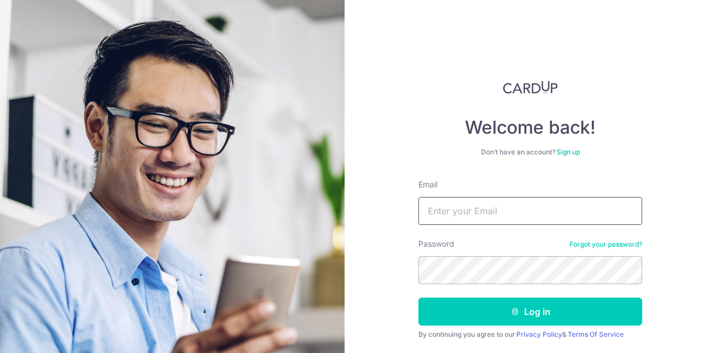
click at [524, 213] on input "Email" at bounding box center [530, 211] width 224 height 28
type input "hema86@gmail.com"
click at [418, 297] on button "Log in" at bounding box center [530, 311] width 224 height 28
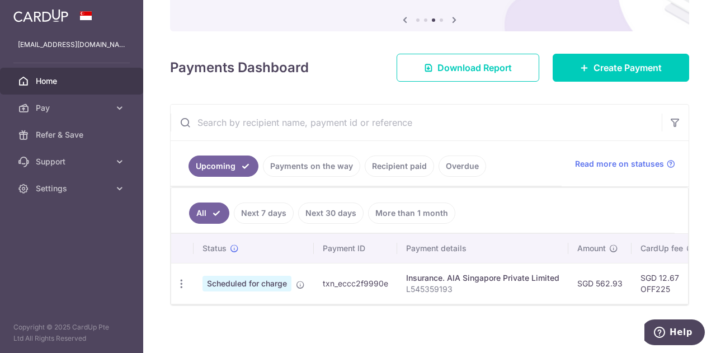
scroll to position [119, 0]
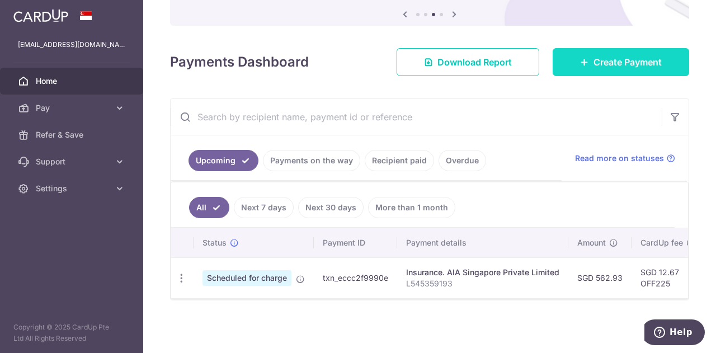
click at [631, 69] on link "Create Payment" at bounding box center [620, 62] width 136 height 28
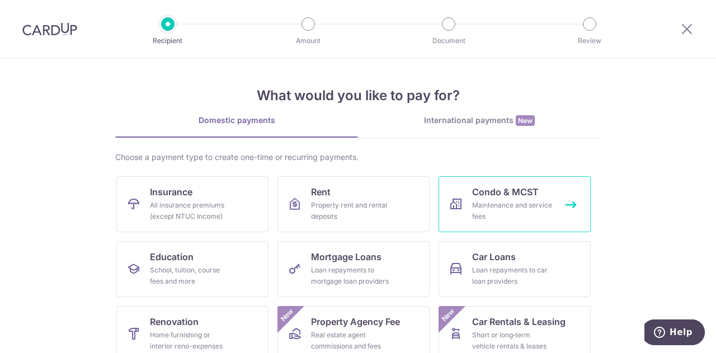
click at [509, 226] on link "Condo & MCST Maintenance and service fees" at bounding box center [514, 204] width 152 height 56
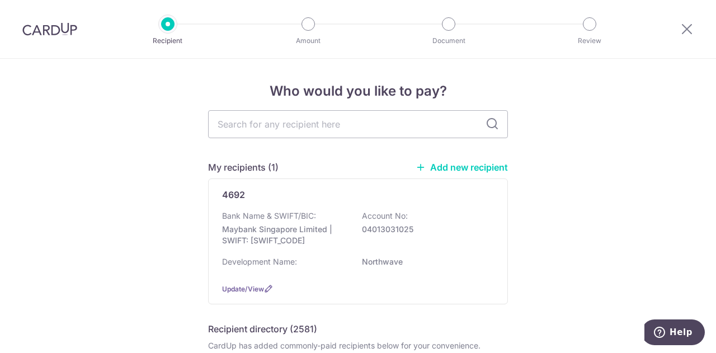
scroll to position [112, 0]
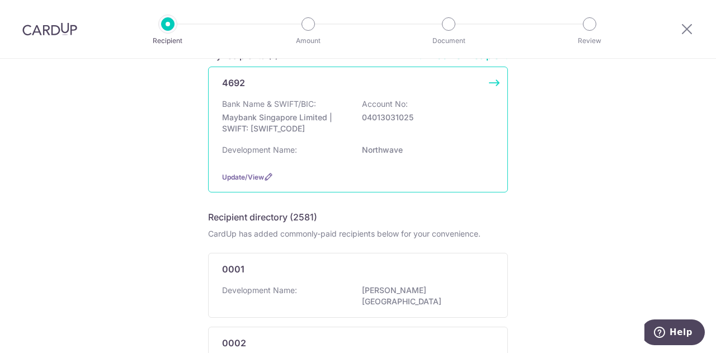
click at [377, 137] on div "Bank Name & SWIFT/BIC: Maybank Singapore Limited | SWIFT: MBBESGS2XXX Account N…" at bounding box center [358, 118] width 272 height 41
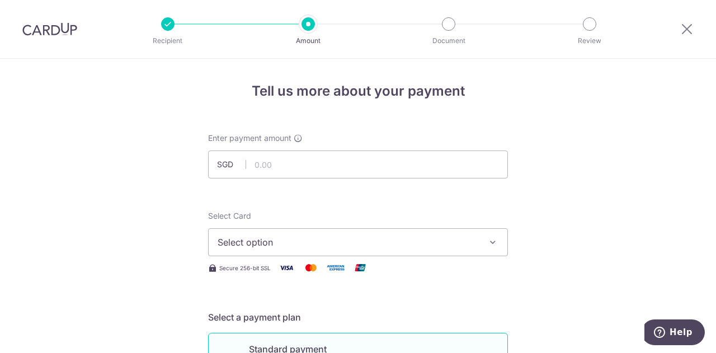
scroll to position [56, 0]
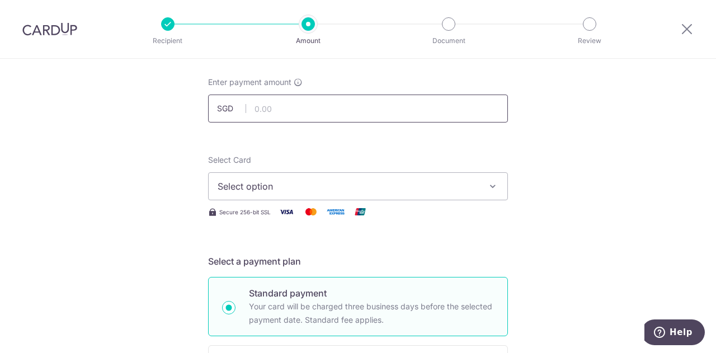
click at [380, 111] on input "text" at bounding box center [358, 108] width 300 height 28
type input "941.76"
click at [368, 182] on span "Select option" at bounding box center [348, 185] width 261 height 13
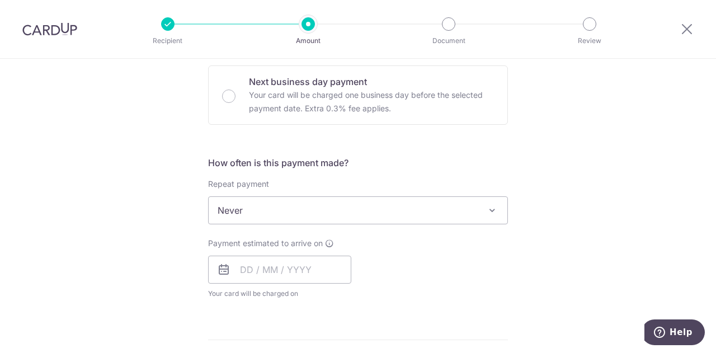
scroll to position [391, 0]
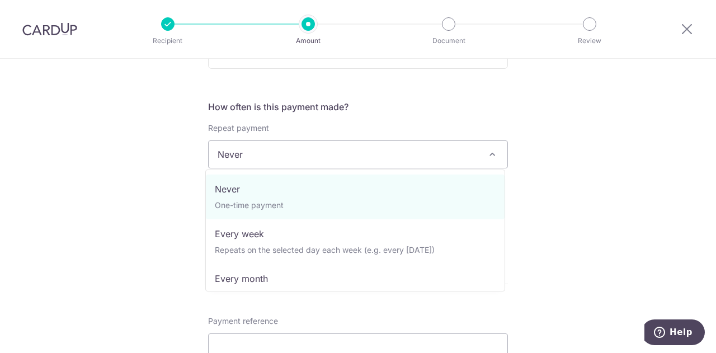
click at [404, 150] on span "Never" at bounding box center [358, 154] width 299 height 27
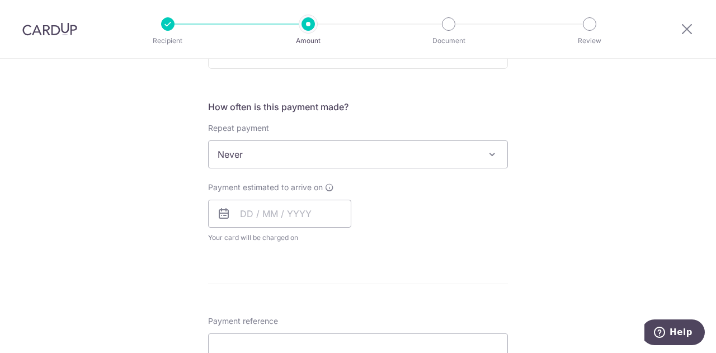
click at [404, 150] on span "Never" at bounding box center [358, 154] width 299 height 27
click at [293, 210] on input "text" at bounding box center [279, 214] width 143 height 28
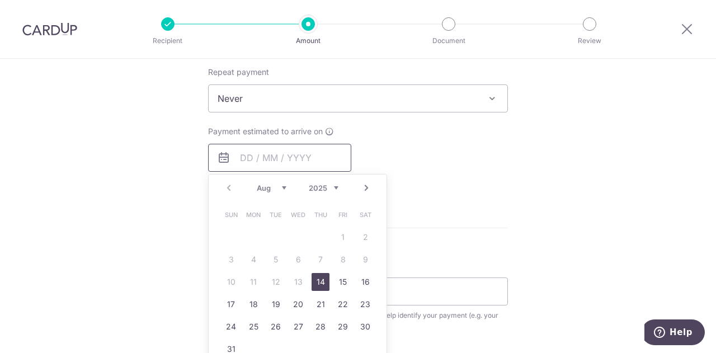
scroll to position [503, 0]
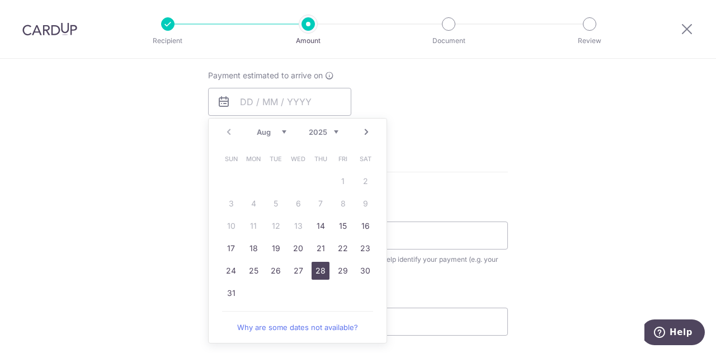
click at [318, 268] on link "28" at bounding box center [320, 271] width 18 height 18
type input "28/08/2025"
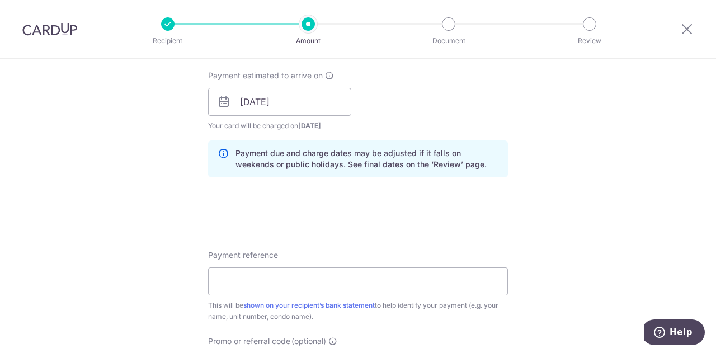
click at [567, 175] on div "Tell us more about your payment Enter payment amount SGD 941.76 941.76 Select C…" at bounding box center [358, 83] width 716 height 1057
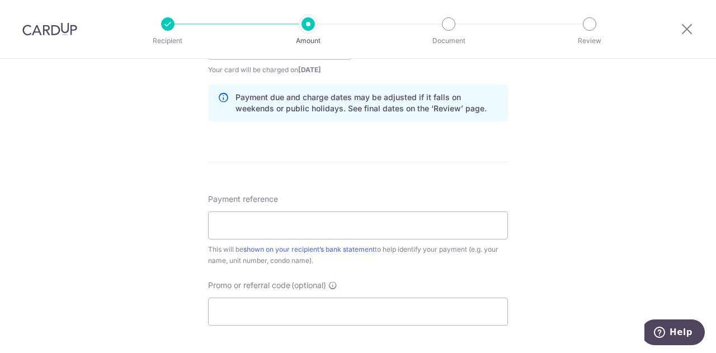
scroll to position [671, 0]
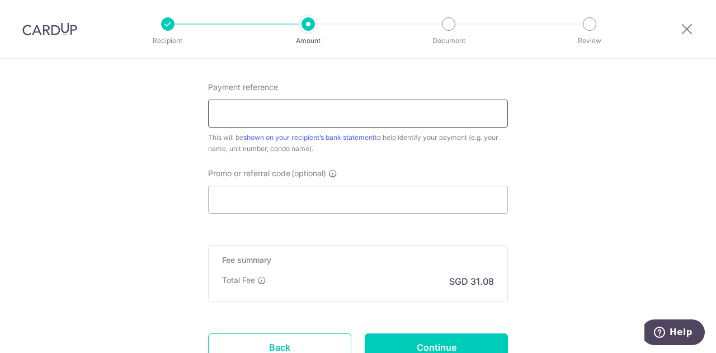
click at [446, 112] on input "Payment reference" at bounding box center [358, 114] width 300 height 28
type input "105 #02-10 Karthick Shanmugan"
click at [347, 196] on input "Promo or referral code (optional)" at bounding box center [358, 200] width 300 height 28
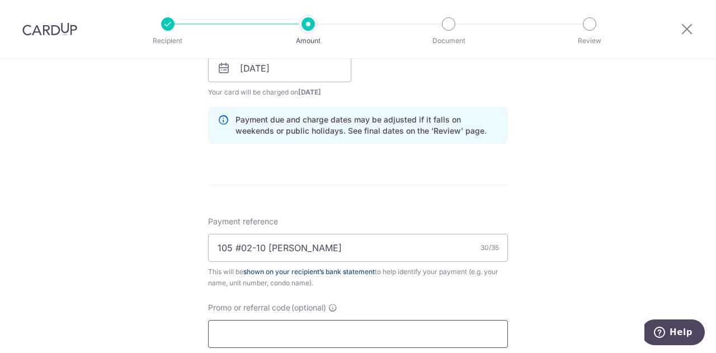
scroll to position [705, 0]
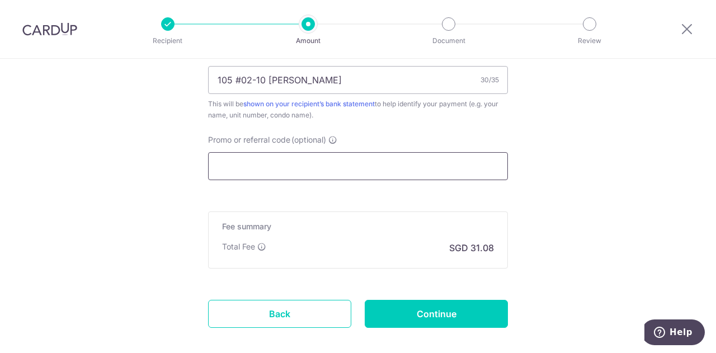
click at [299, 163] on input "Promo or referral code (optional)" at bounding box center [358, 166] width 300 height 28
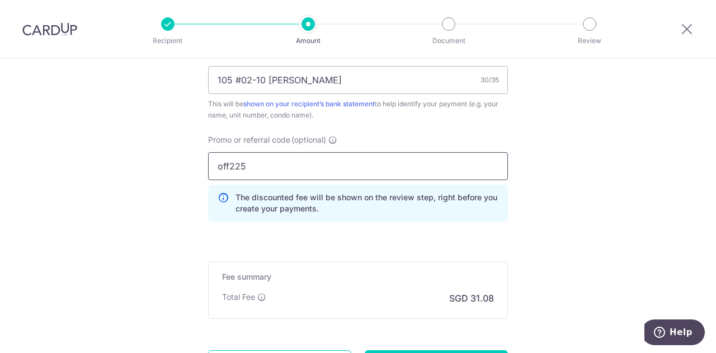
type input "off225"
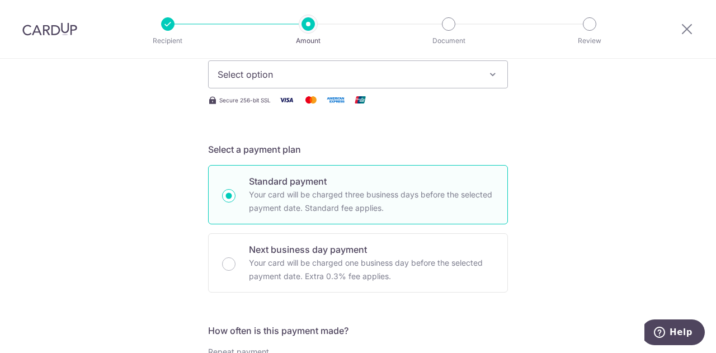
scroll to position [56, 0]
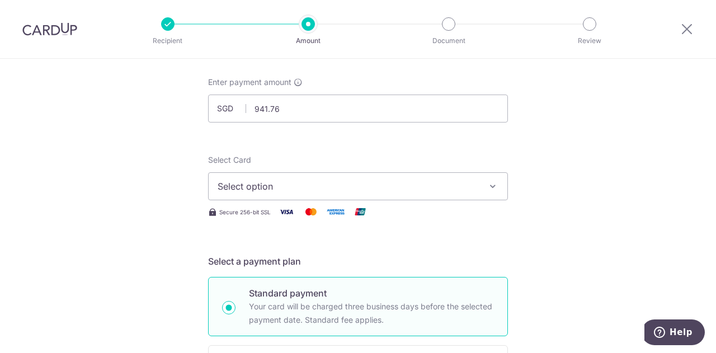
click at [282, 186] on span "Select option" at bounding box center [348, 185] width 261 height 13
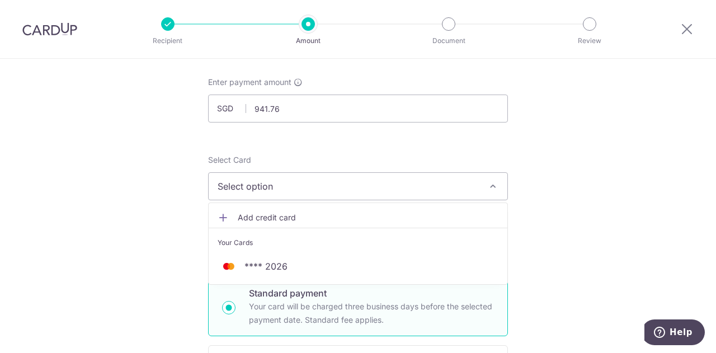
click at [282, 213] on span "Add credit card" at bounding box center [368, 217] width 261 height 11
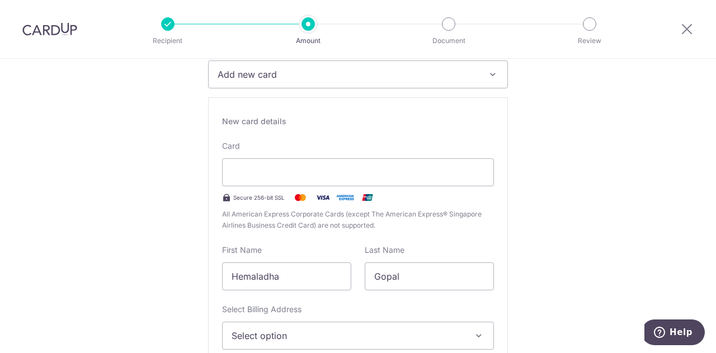
scroll to position [280, 0]
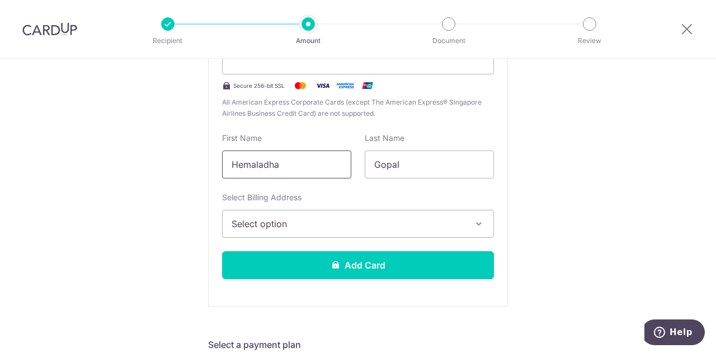
click at [313, 169] on input "Hemaladha" at bounding box center [286, 164] width 129 height 28
click at [313, 168] on input "Hemaladha" at bounding box center [286, 164] width 129 height 28
type input "Karthick"
click at [379, 158] on input "Gopal" at bounding box center [429, 164] width 129 height 28
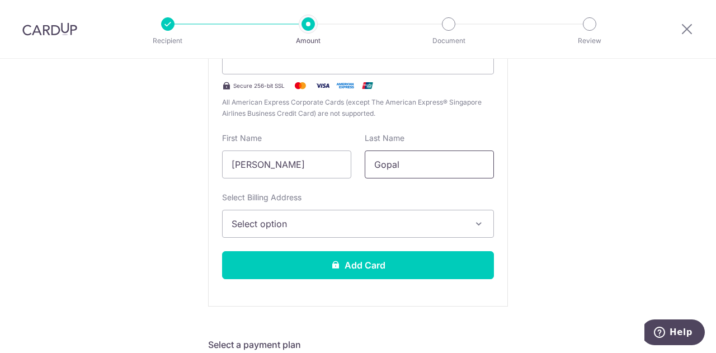
click at [379, 158] on input "Gopal" at bounding box center [429, 164] width 129 height 28
type input "Shanmugan"
click at [376, 219] on span "Select option" at bounding box center [347, 223] width 233 height 13
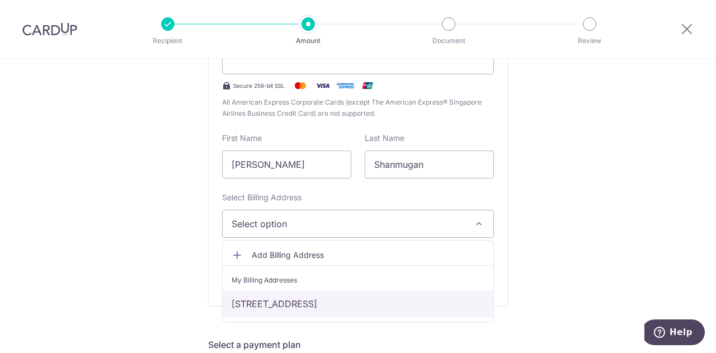
click at [346, 302] on link "105 woodlands view, #02-10 Northwave, Singapore, Singapore-737710" at bounding box center [358, 303] width 271 height 27
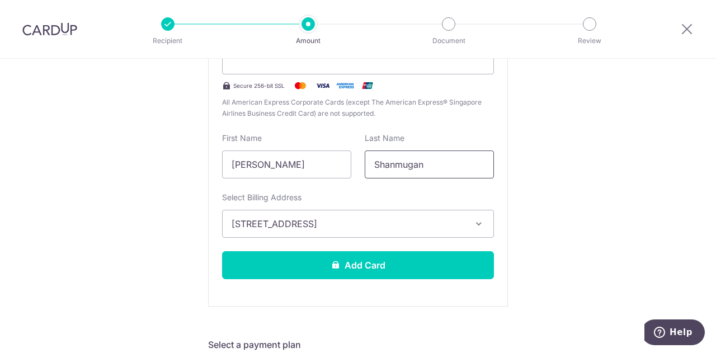
scroll to position [335, 0]
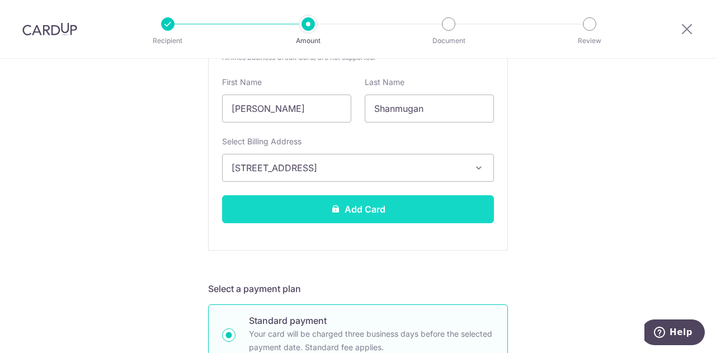
click at [399, 218] on button "Add Card" at bounding box center [358, 209] width 272 height 28
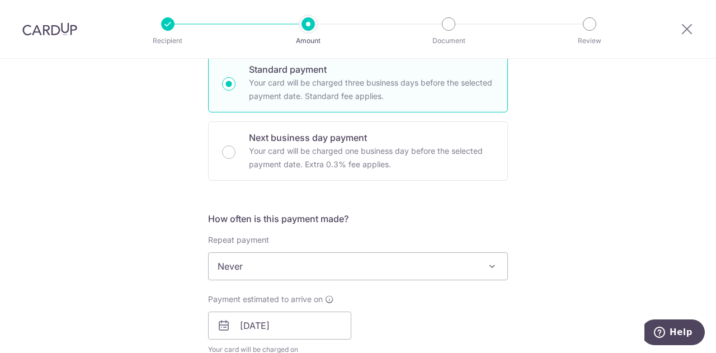
scroll to position [391, 0]
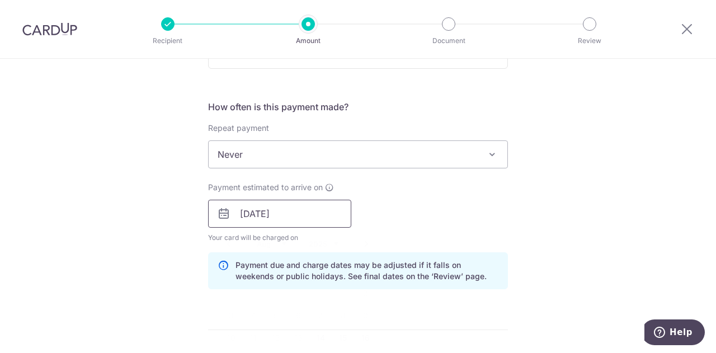
click at [327, 207] on input "28/08/2025" at bounding box center [279, 214] width 143 height 28
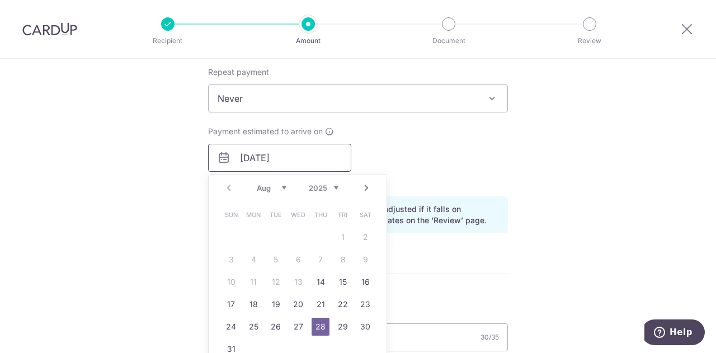
scroll to position [503, 0]
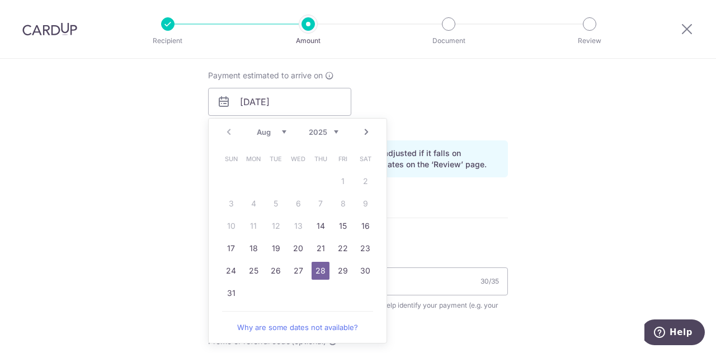
click at [436, 223] on form "Enter payment amount SGD 941.76 941.76 Card added successfully Select Card ****…" at bounding box center [358, 94] width 300 height 931
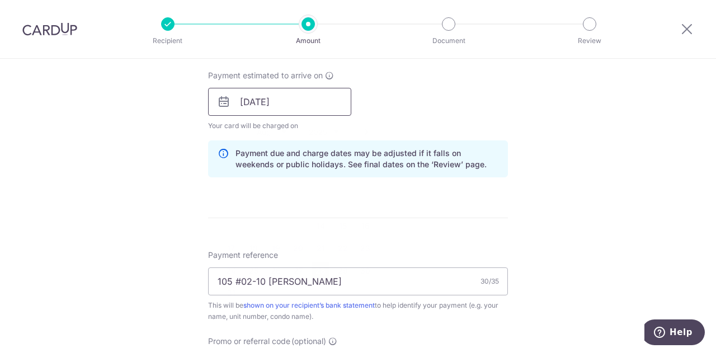
click at [324, 98] on input "28/08/2025" at bounding box center [279, 102] width 143 height 28
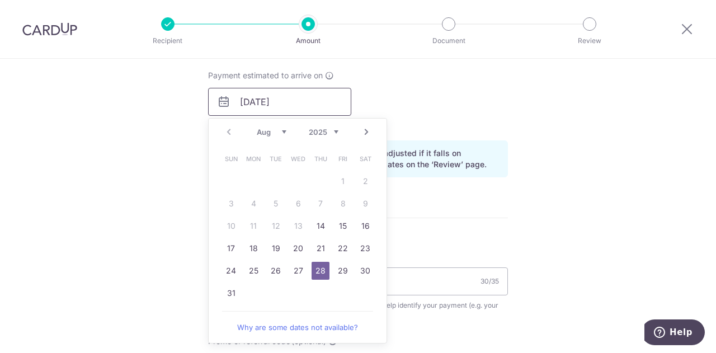
click at [324, 98] on input "28/08/2025" at bounding box center [279, 102] width 143 height 28
click at [300, 274] on link "27" at bounding box center [298, 271] width 18 height 18
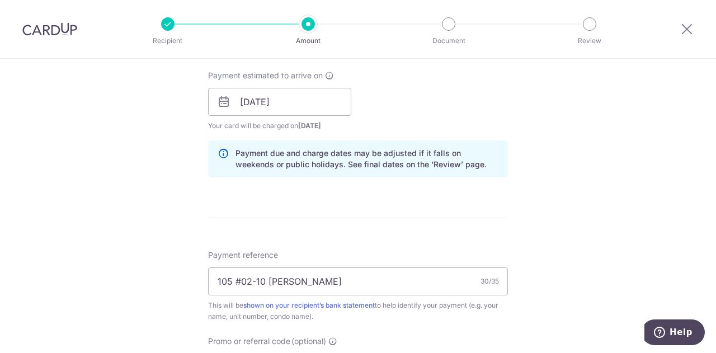
click at [446, 235] on form "Enter payment amount SGD 941.76 941.76 Card added successfully Select Card ****…" at bounding box center [358, 94] width 300 height 931
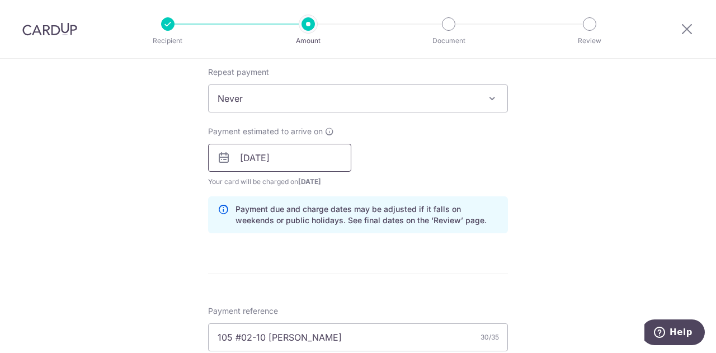
click at [338, 161] on input "27/08/2025" at bounding box center [279, 158] width 143 height 28
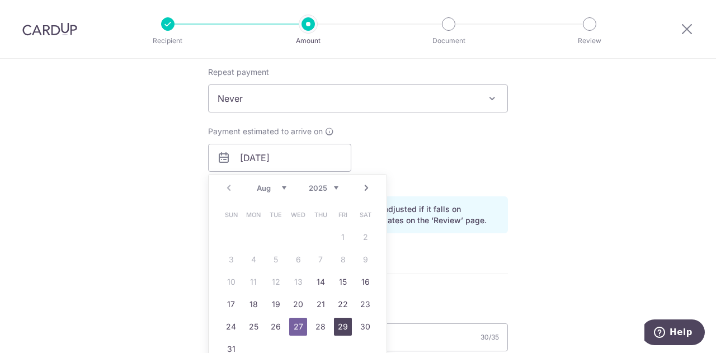
click at [334, 325] on link "29" at bounding box center [343, 327] width 18 height 18
type input "29/08/2025"
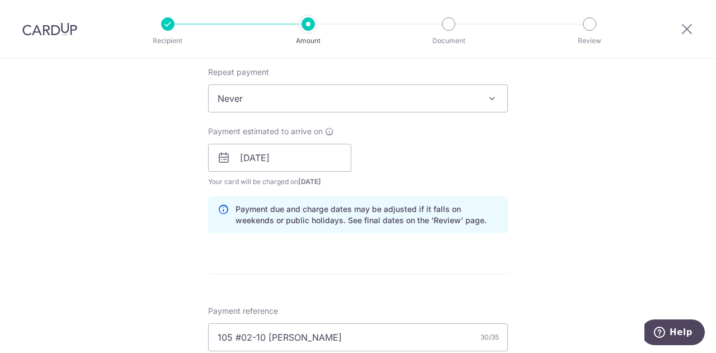
click at [441, 245] on form "Enter payment amount SGD 941.76 941.76 Card added successfully Select Card ****…" at bounding box center [358, 150] width 300 height 931
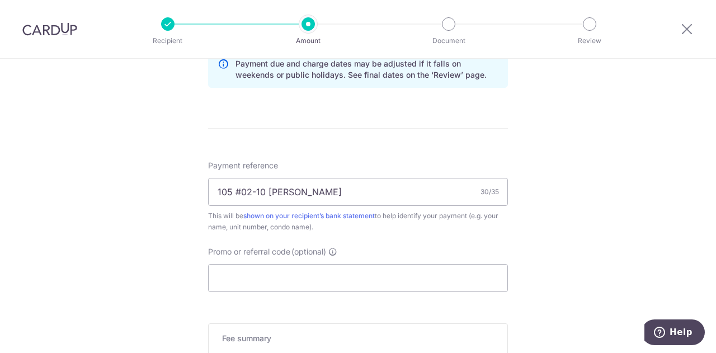
scroll to position [705, 0]
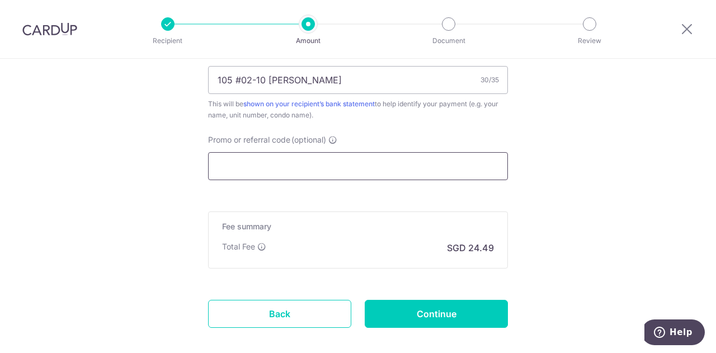
click at [360, 164] on input "Promo or referral code (optional)" at bounding box center [358, 166] width 300 height 28
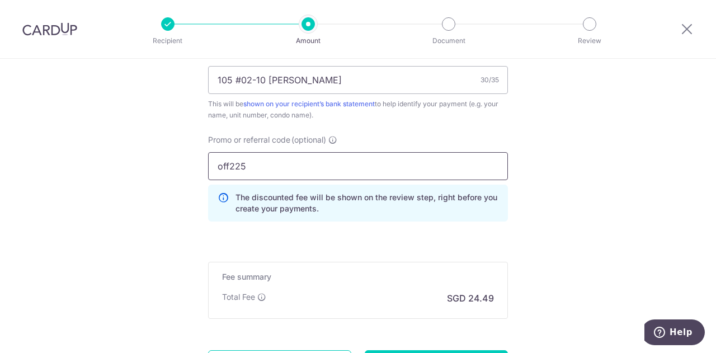
type input "off225"
click at [419, 225] on div "Promo or referral code (optional) off225 The discounted fee will be shown on th…" at bounding box center [357, 182] width 313 height 96
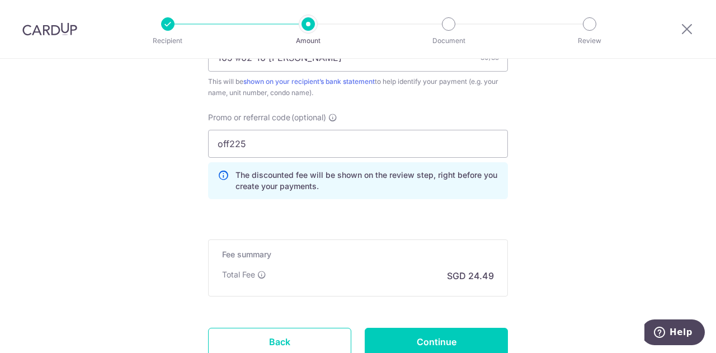
scroll to position [810, 0]
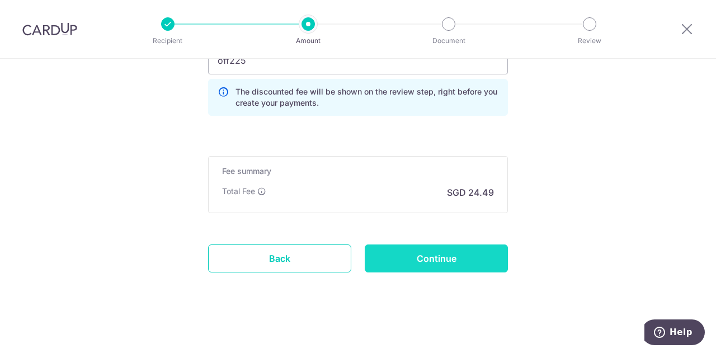
click at [426, 252] on input "Continue" at bounding box center [436, 258] width 143 height 28
type input "Create Schedule"
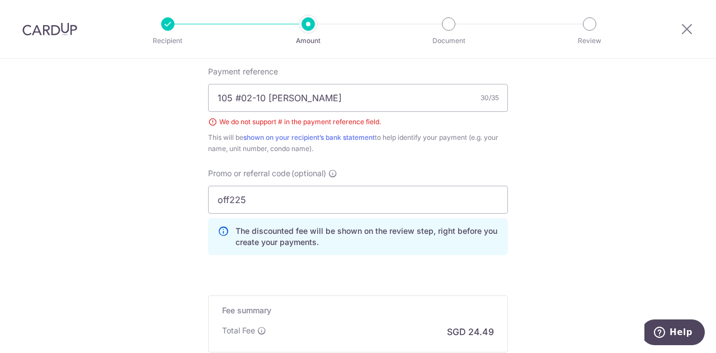
scroll to position [631, 0]
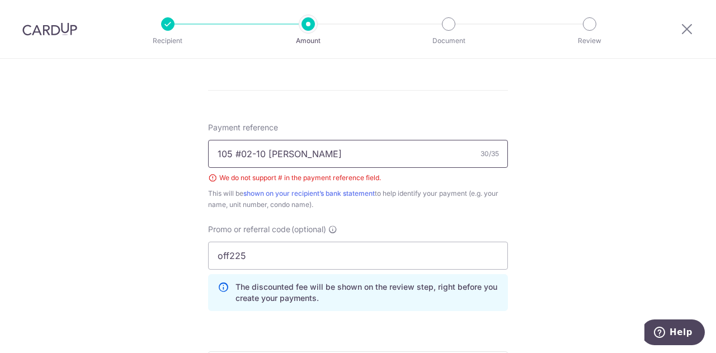
click at [237, 150] on input "105 #02-10 [PERSON_NAME]" at bounding box center [358, 154] width 300 height 28
type input "[PHONE_NUMBER] [PERSON_NAME]"
click at [442, 219] on div "Payment reference [PHONE_NUMBER] [PERSON_NAME] 29/35 We do not support # in the…" at bounding box center [358, 221] width 300 height 198
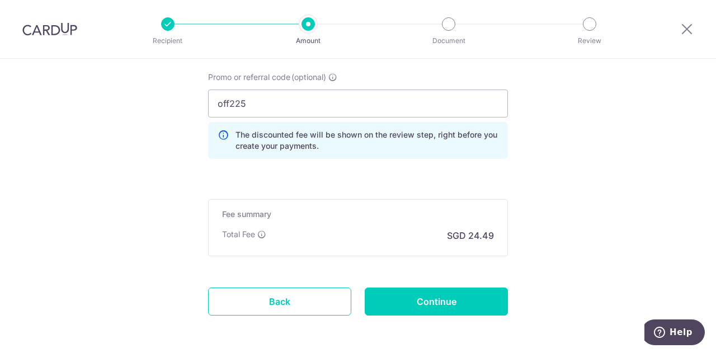
scroll to position [826, 0]
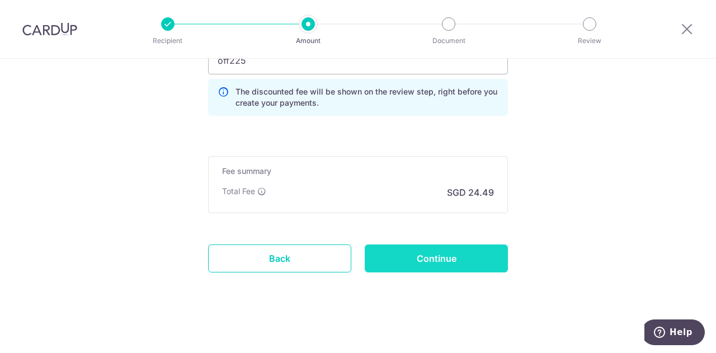
click at [396, 250] on input "Continue" at bounding box center [436, 258] width 143 height 28
type input "Create Schedule"
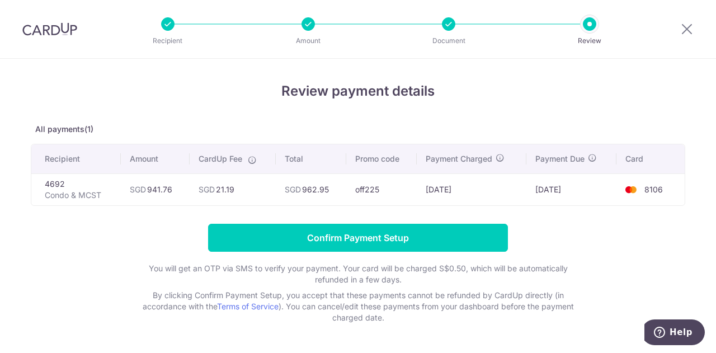
scroll to position [35, 0]
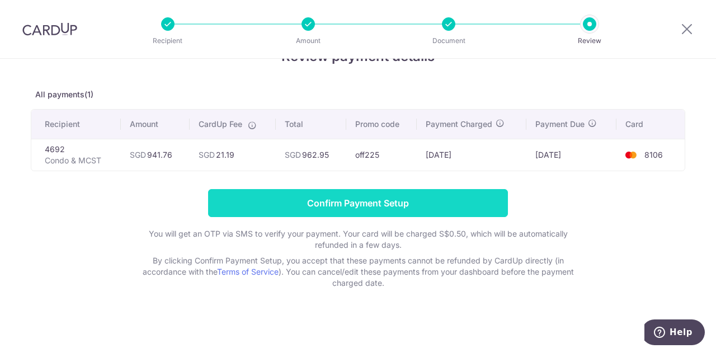
click at [410, 198] on input "Confirm Payment Setup" at bounding box center [358, 203] width 300 height 28
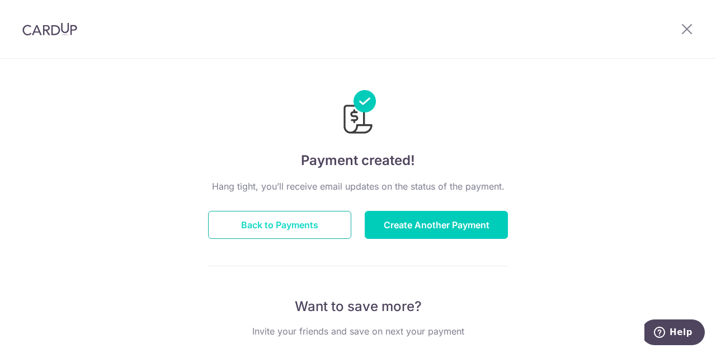
click at [323, 228] on button "Back to Payments" at bounding box center [279, 225] width 143 height 28
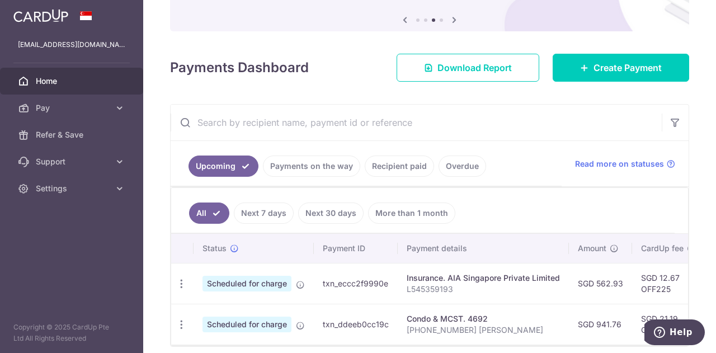
scroll to position [160, 0]
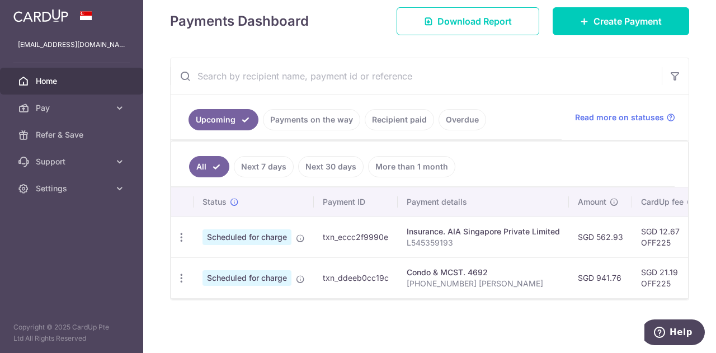
click at [290, 103] on ul "Upcoming Payments on the way Recipient paid Overdue" at bounding box center [366, 116] width 391 height 45
click at [290, 114] on link "Payments on the way" at bounding box center [311, 119] width 97 height 21
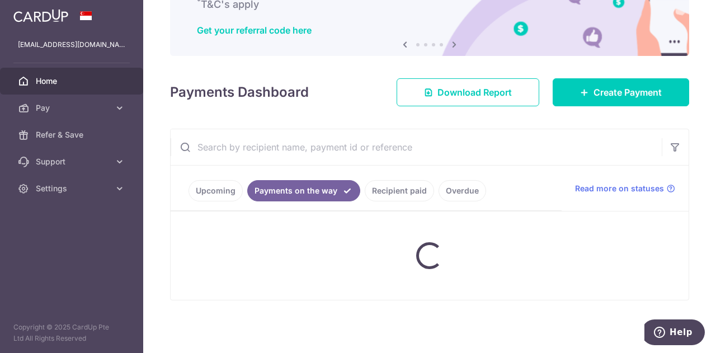
scroll to position [149, 0]
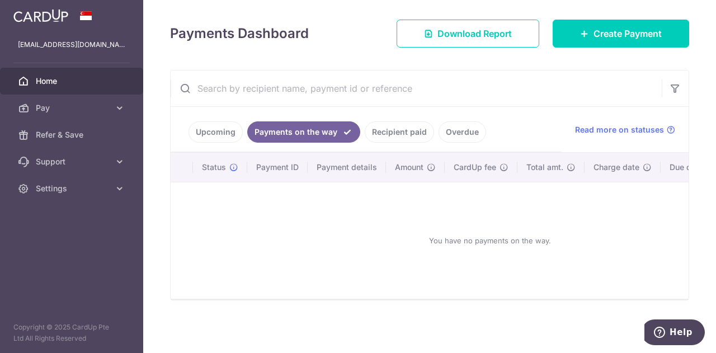
click at [219, 138] on ul "Upcoming Payments on the way Recipient paid Overdue" at bounding box center [366, 129] width 391 height 45
click at [228, 127] on link "Upcoming" at bounding box center [215, 131] width 54 height 21
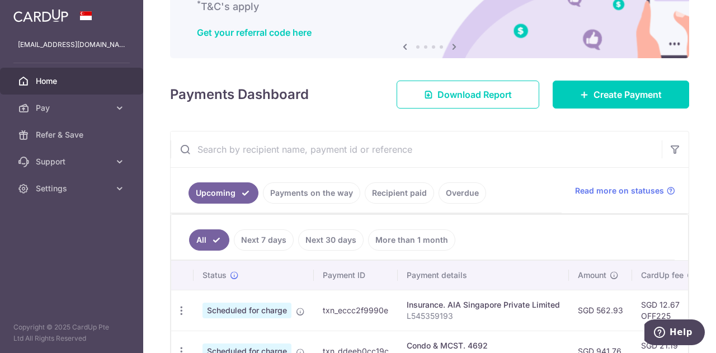
scroll to position [160, 0]
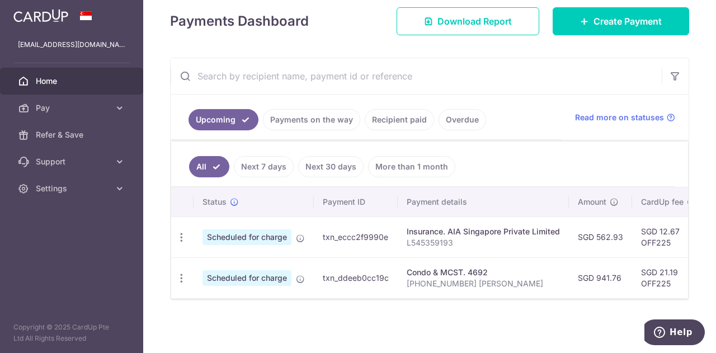
click at [380, 120] on link "Recipient paid" at bounding box center [399, 119] width 69 height 21
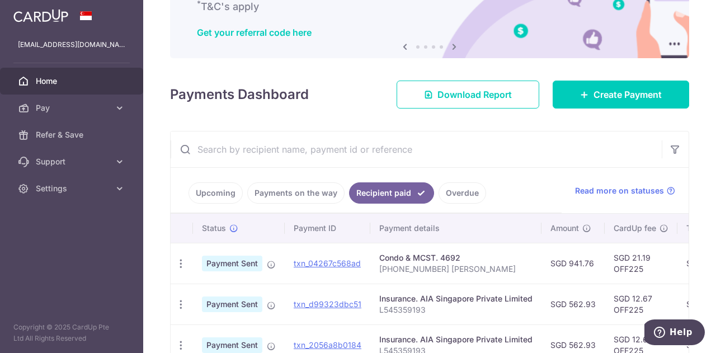
scroll to position [154, 0]
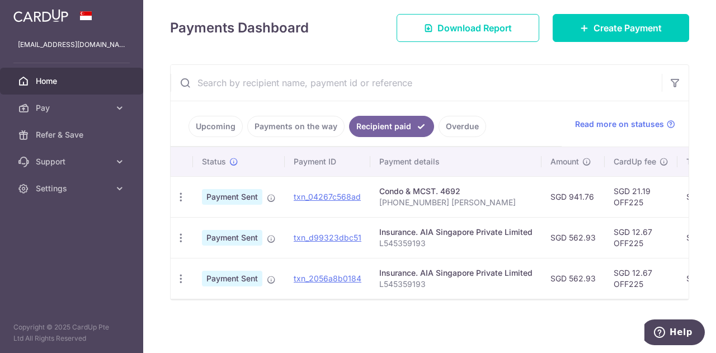
click at [215, 121] on link "Upcoming" at bounding box center [215, 126] width 54 height 21
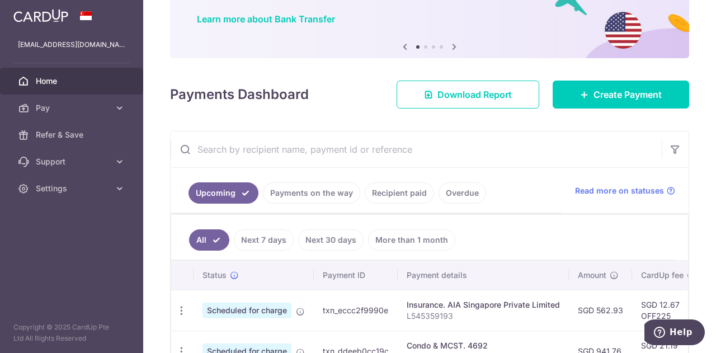
scroll to position [160, 0]
